Goal: Find specific page/section: Find specific page/section

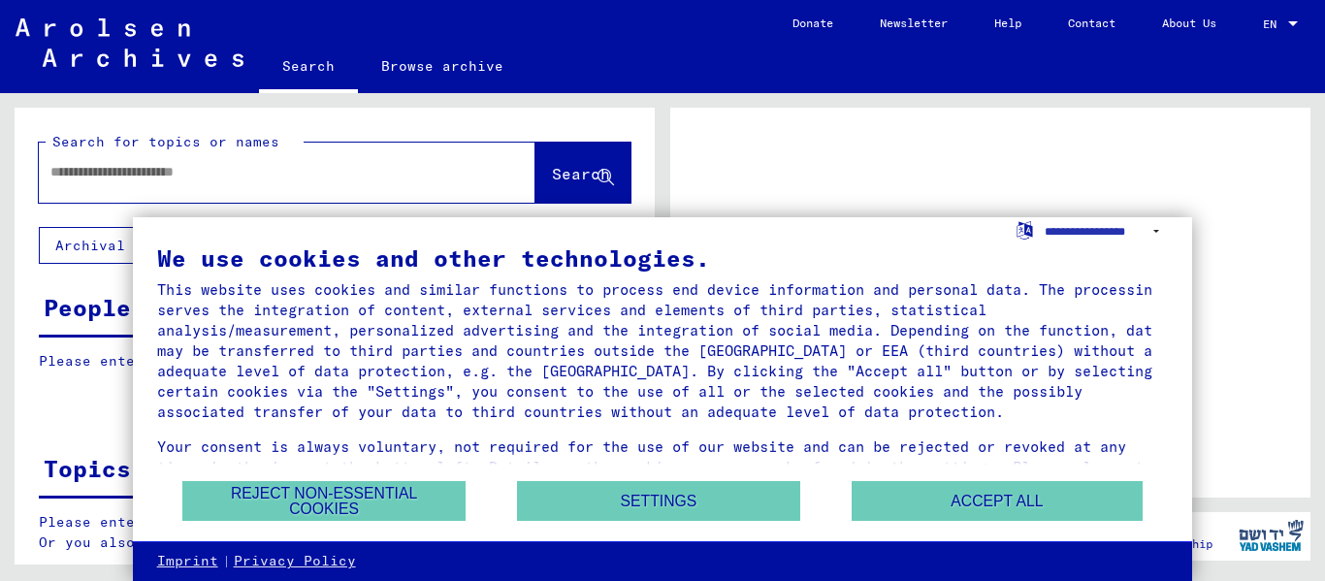
scroll to position [48, 0]
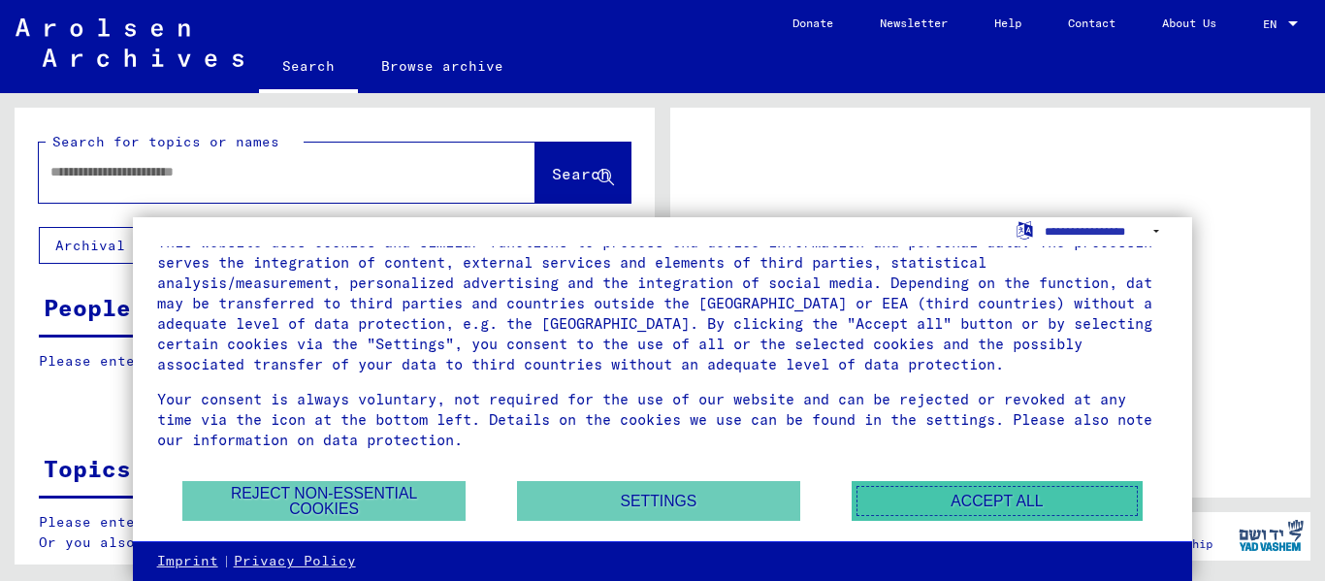
click at [892, 492] on button "Accept all" at bounding box center [997, 501] width 291 height 40
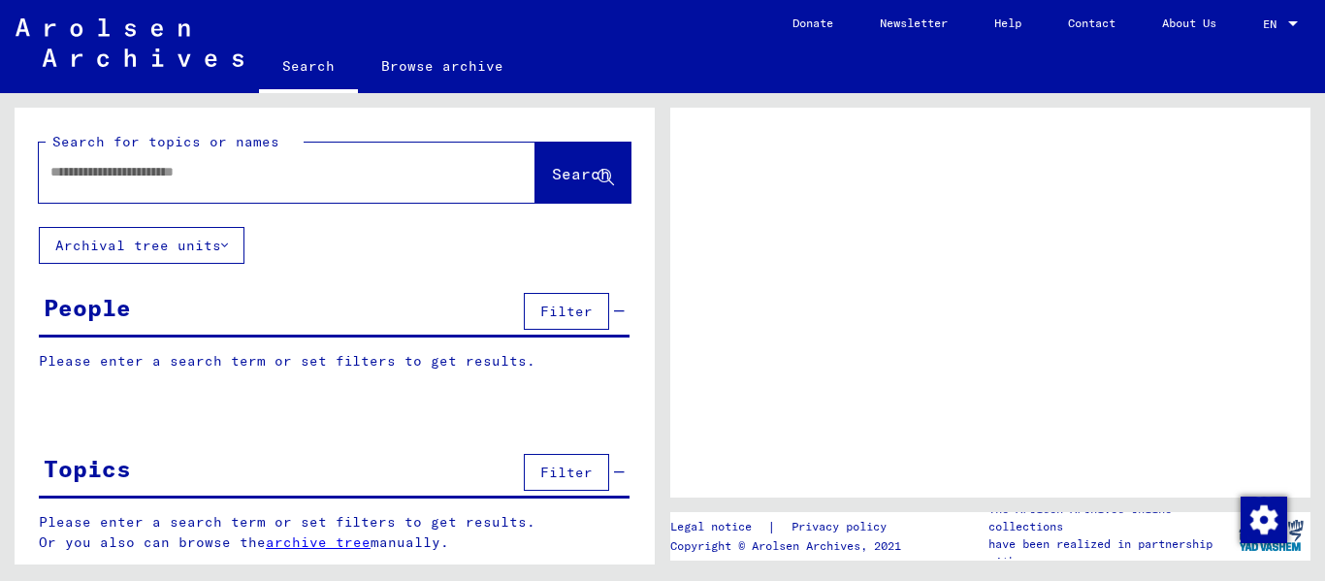
scroll to position [3, 0]
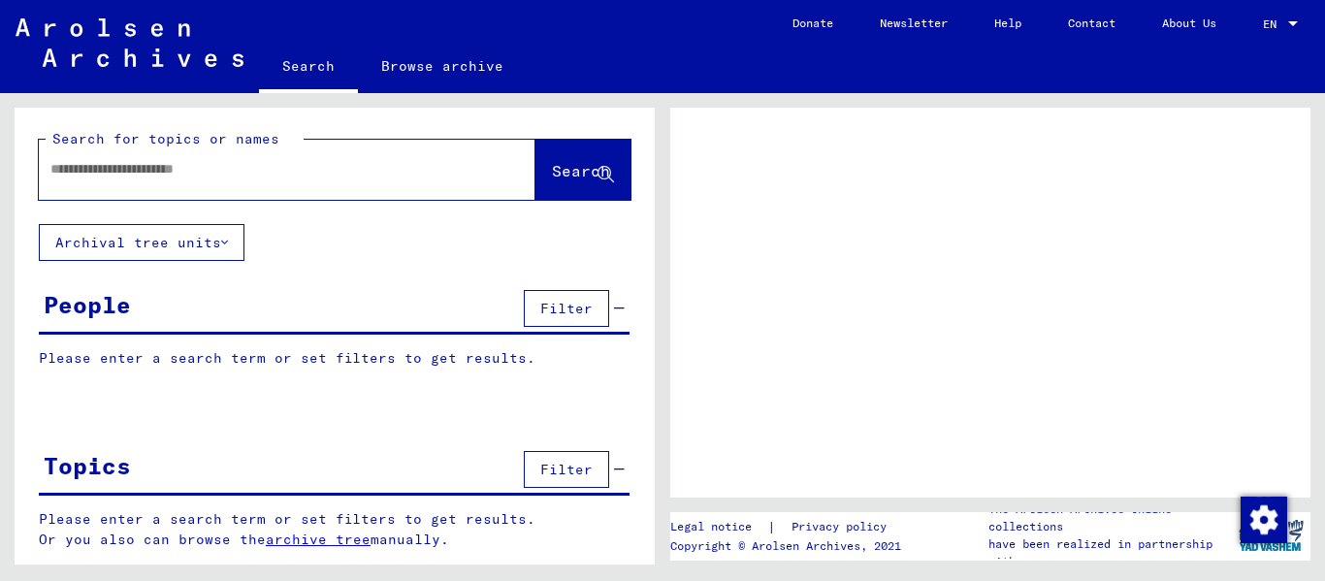
click at [467, 523] on p "Please enter a search term or set filters to get results. Or you also can brows…" at bounding box center [335, 529] width 592 height 41
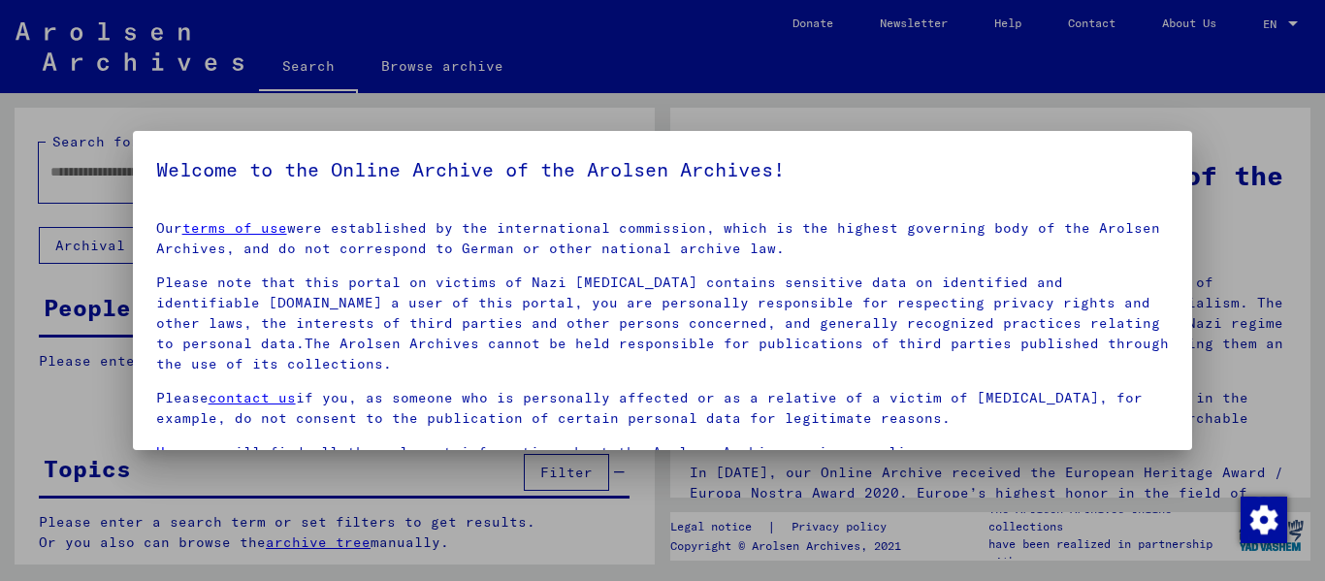
click at [830, 197] on yv-its-agree-protection-component "Welcome to the Online Archive of the Arolsen Archives! Our terms of use were es…" at bounding box center [662, 368] width 1013 height 428
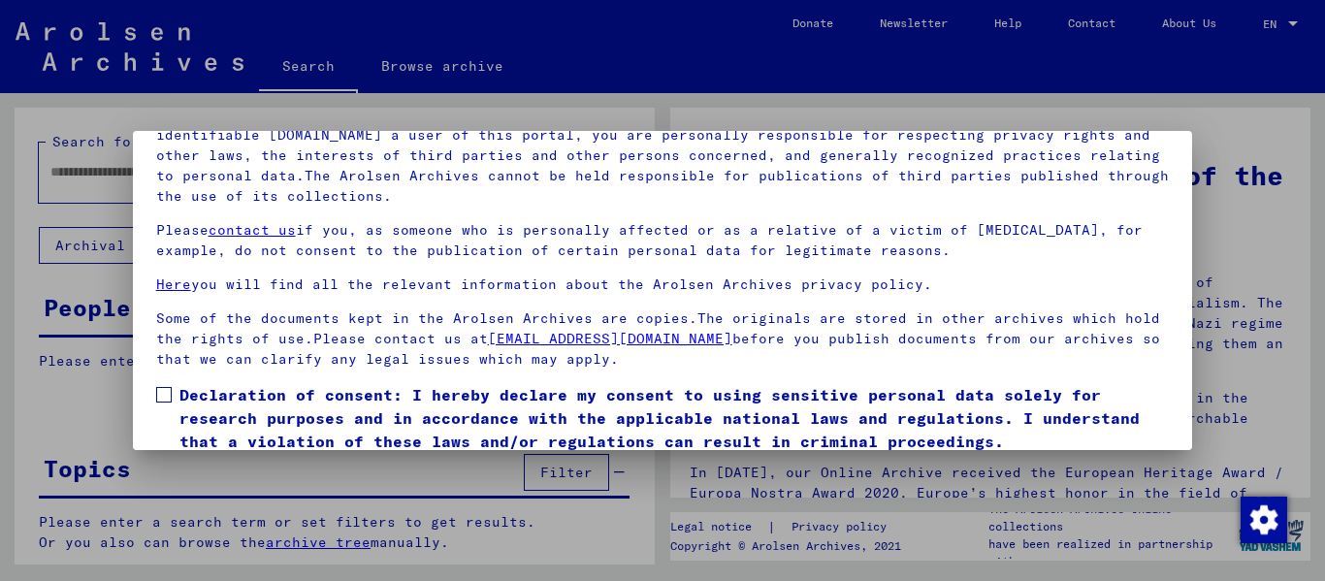
scroll to position [155, 0]
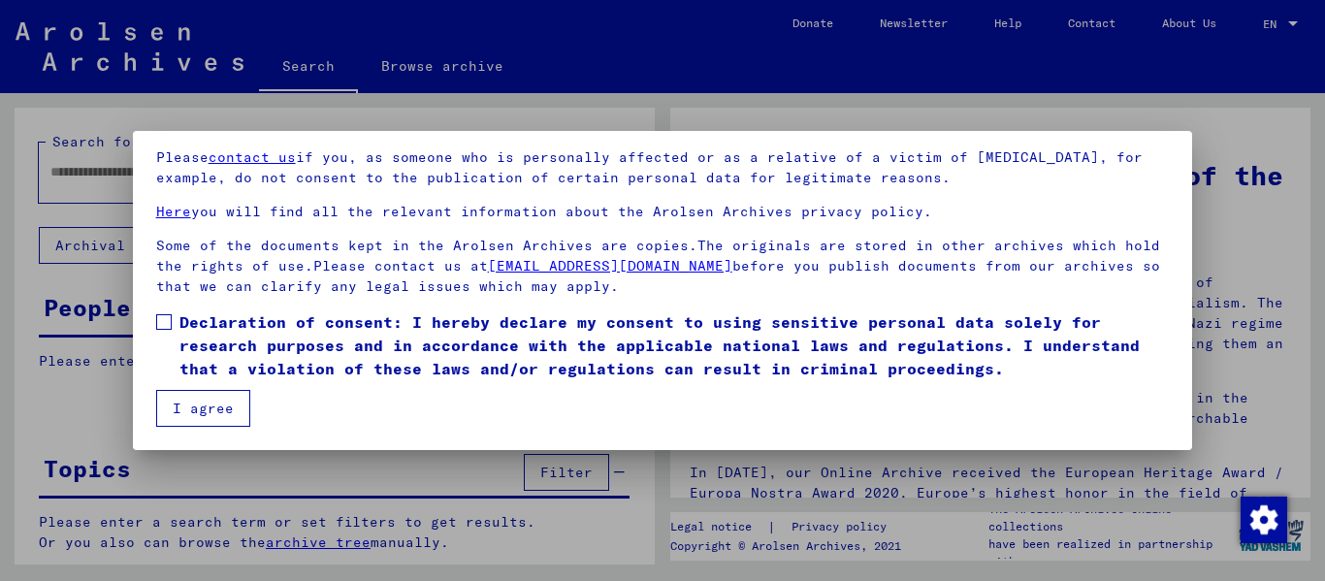
click at [1218, 189] on div at bounding box center [662, 290] width 1325 height 581
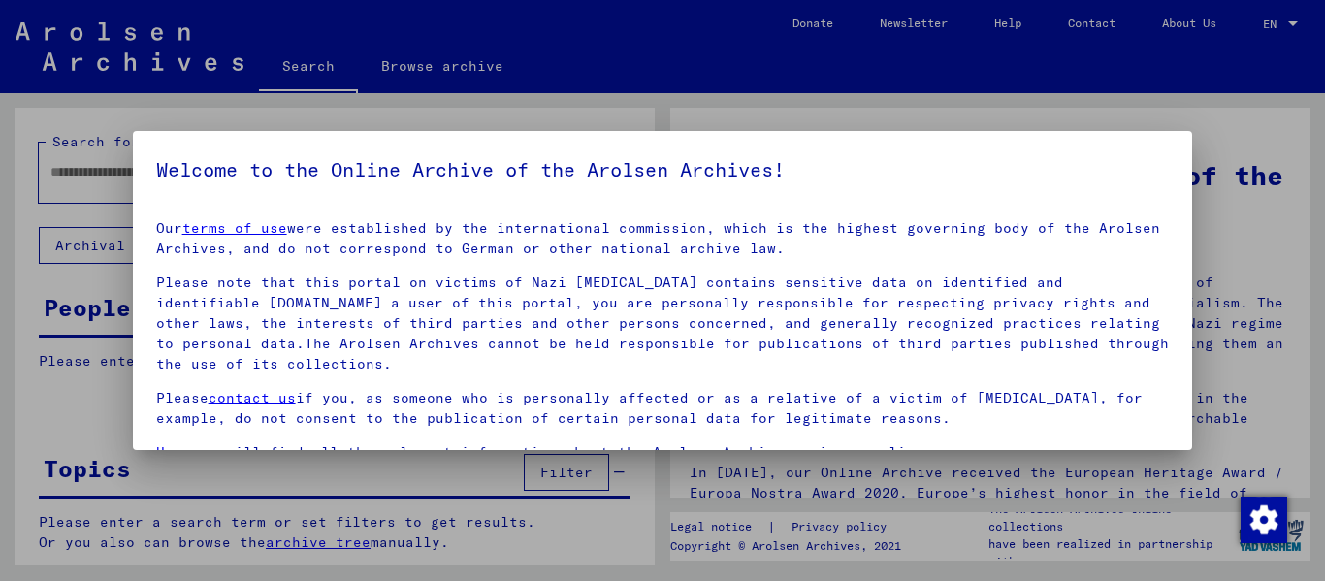
click at [805, 452] on div at bounding box center [662, 290] width 1325 height 581
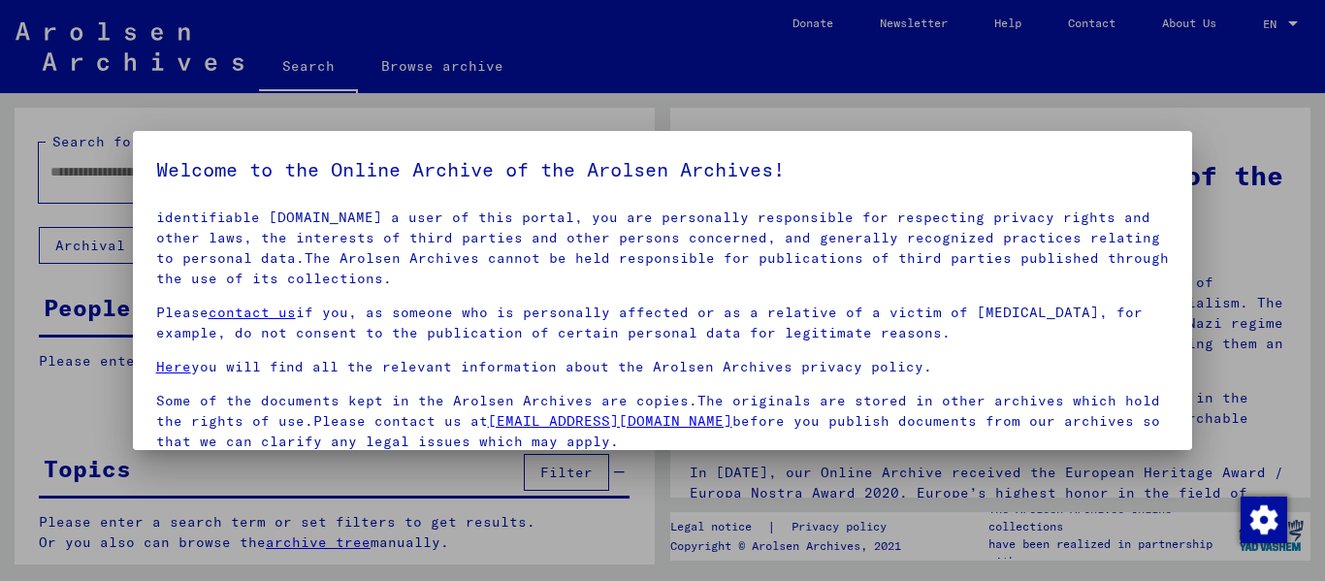
scroll to position [155, 0]
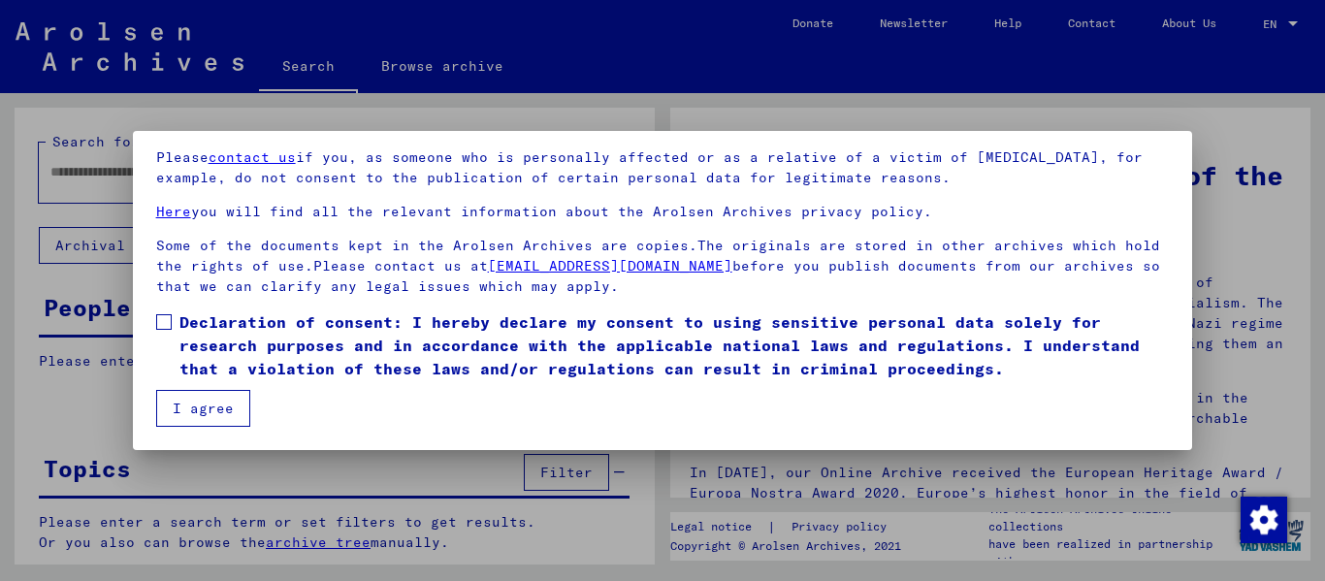
click at [197, 399] on button "I agree" at bounding box center [203, 408] width 94 height 37
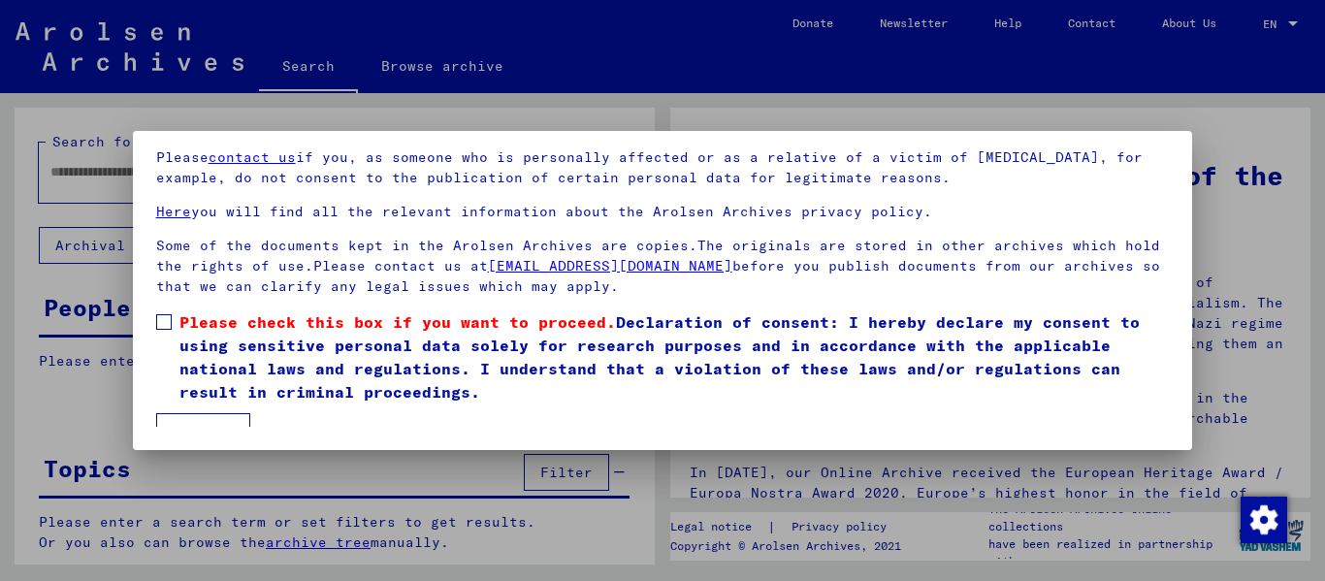
click at [165, 322] on span at bounding box center [164, 322] width 16 height 16
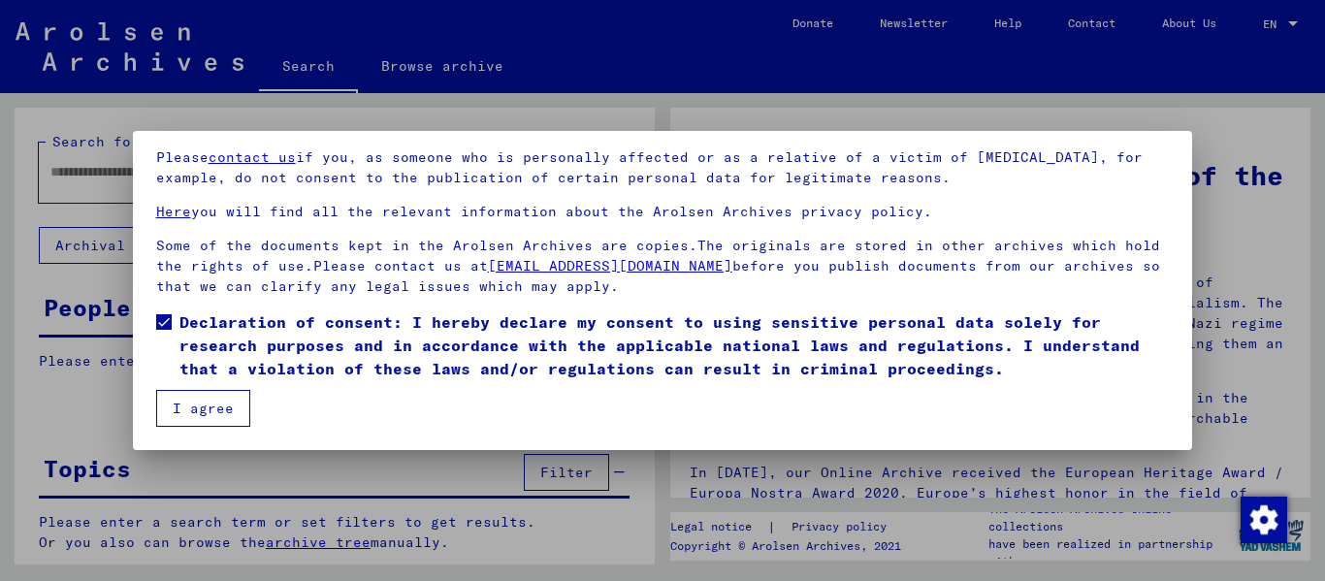
click at [198, 402] on button "I agree" at bounding box center [203, 408] width 94 height 37
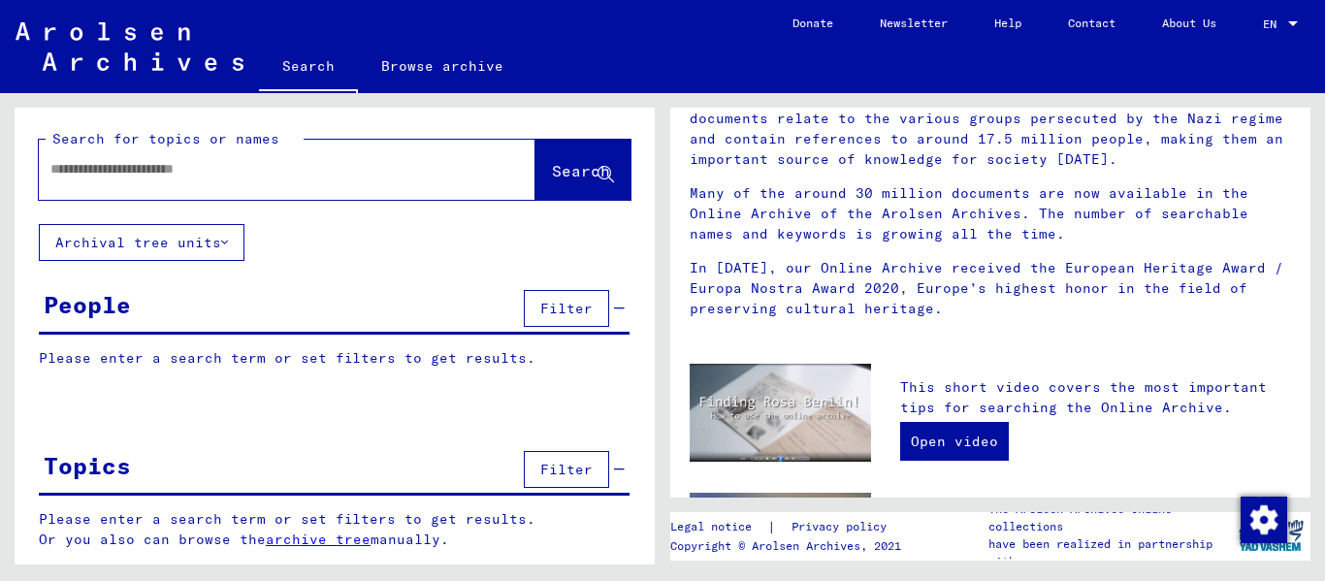
scroll to position [203, 0]
